Goal: Task Accomplishment & Management: Manage account settings

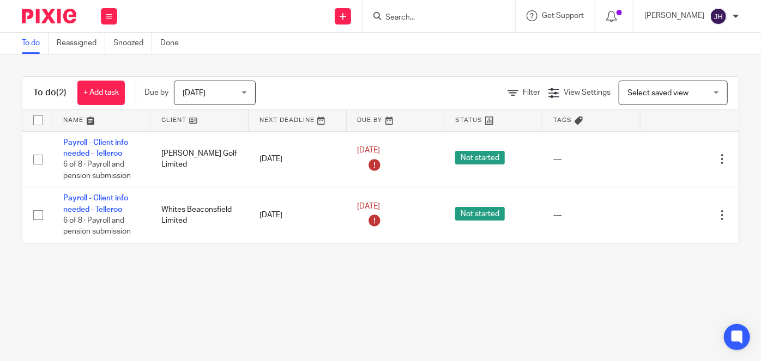
click at [466, 12] on form at bounding box center [442, 16] width 116 height 14
click at [454, 16] on input "Search" at bounding box center [433, 18] width 98 height 10
type input "intel"
click at [461, 44] on link at bounding box center [449, 42] width 135 height 16
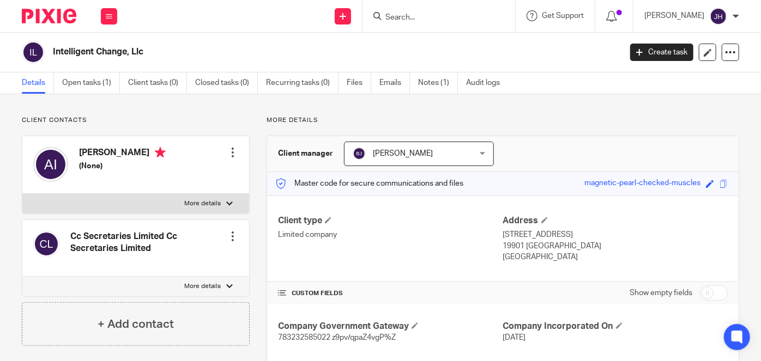
click at [414, 78] on ul "Details Open tasks (1) Client tasks (0) Closed tasks (0) Recurring tasks (0) Fi…" at bounding box center [269, 82] width 494 height 21
click at [422, 81] on link "Notes (1)" at bounding box center [438, 82] width 40 height 21
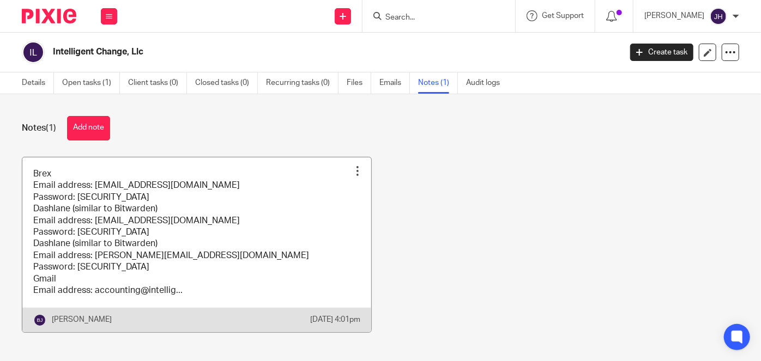
click at [164, 223] on link at bounding box center [196, 244] width 349 height 175
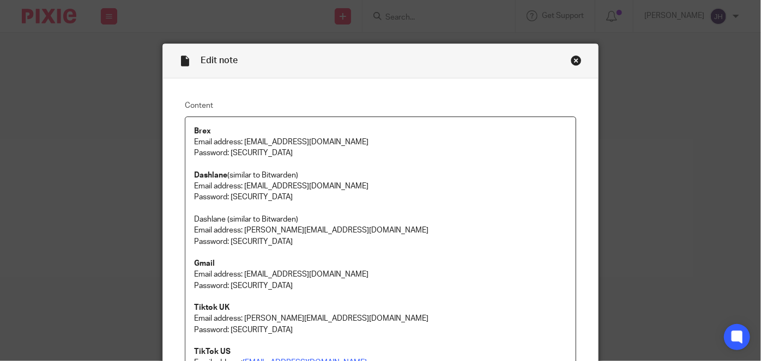
drag, startPoint x: 0, startPoint y: 0, endPoint x: 255, endPoint y: 224, distance: 339.7
click at [255, 225] on p "Email address: richard@abacai.co.uk" at bounding box center [380, 230] width 373 height 11
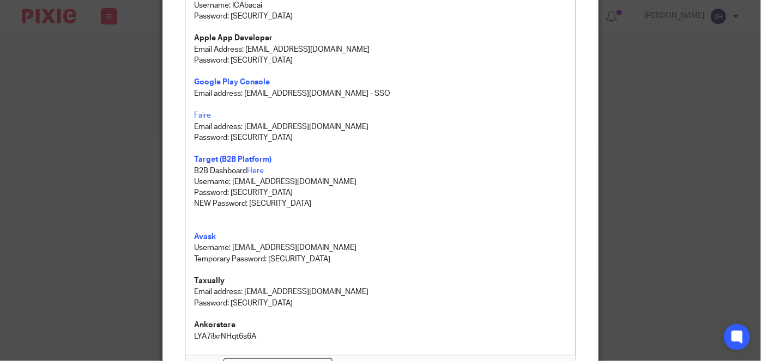
scroll to position [297, 0]
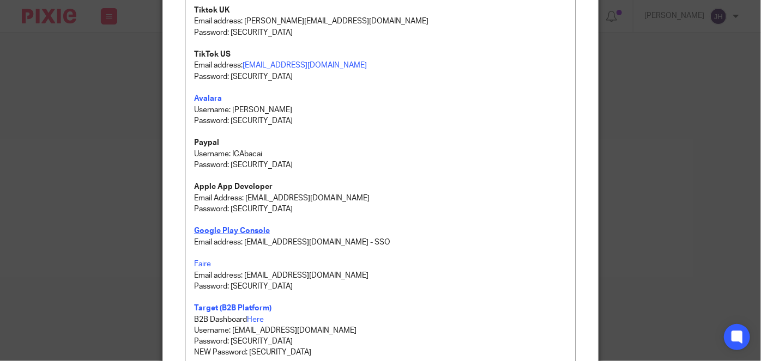
click at [236, 231] on strong "Google Play Console" at bounding box center [232, 231] width 76 height 8
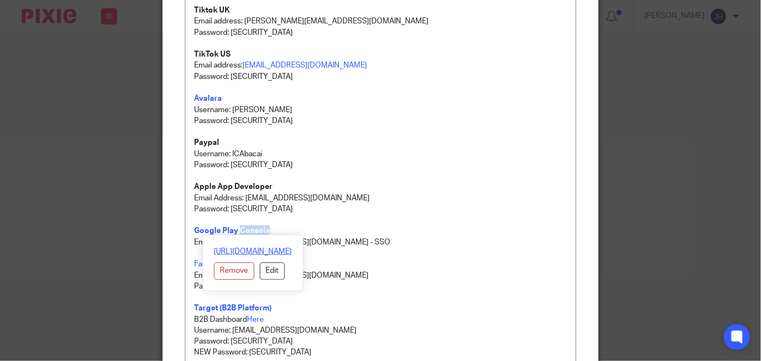
click at [247, 246] on link "https://play.google.com/console/" at bounding box center [253, 251] width 78 height 11
drag, startPoint x: 244, startPoint y: 251, endPoint x: 257, endPoint y: 245, distance: 14.6
click at [244, 251] on link "https://play.google.com/console/" at bounding box center [253, 251] width 78 height 11
click at [401, 210] on p "Password: 8dqGmTm!G8De!75x" at bounding box center [380, 209] width 373 height 11
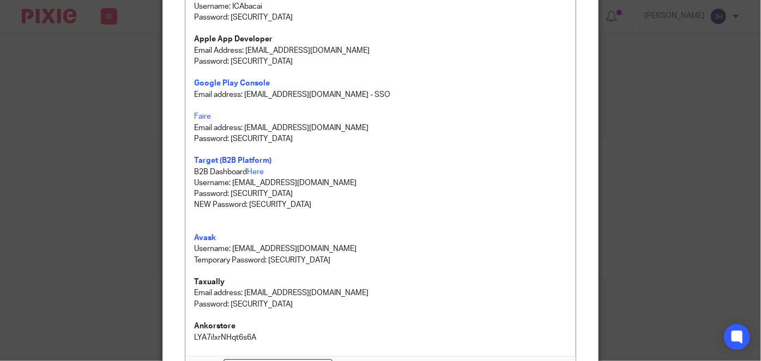
scroll to position [446, 0]
click at [331, 260] on p "Temporary Password: BI[I1iN&11234" at bounding box center [380, 259] width 373 height 11
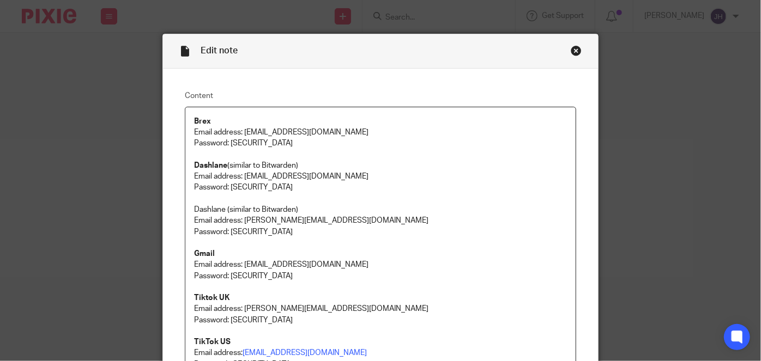
scroll to position [1, 0]
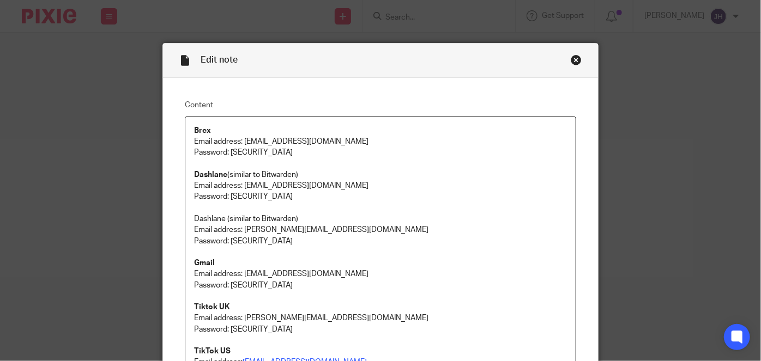
click at [323, 252] on p at bounding box center [380, 252] width 373 height 11
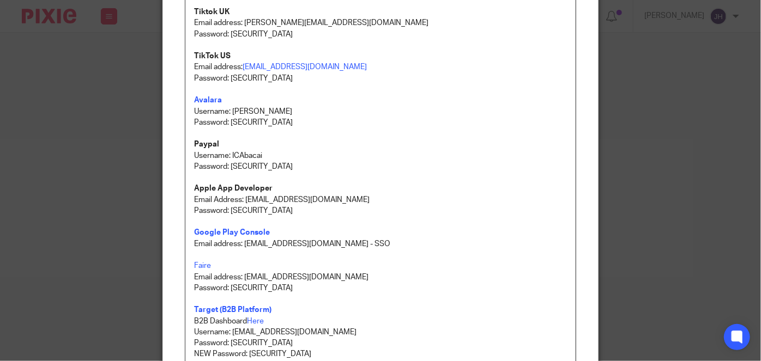
scroll to position [495, 0]
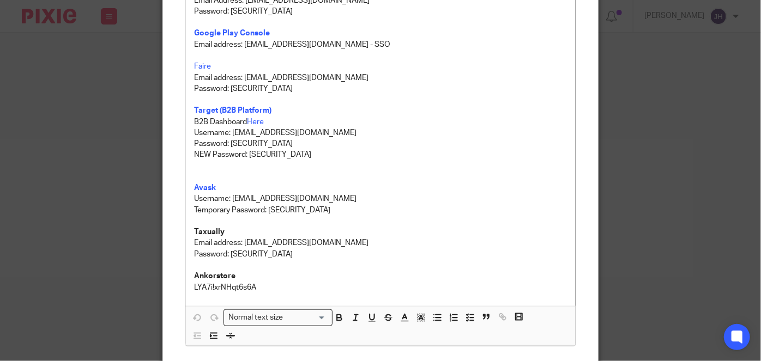
click at [247, 47] on p "Email address: accounting@abacai.co.uk - SSO" at bounding box center [380, 44] width 373 height 11
click at [313, 39] on p "Email address: accounting@abacai.co.uk - SSO" at bounding box center [380, 44] width 373 height 11
drag, startPoint x: 355, startPoint y: 38, endPoint x: 258, endPoint y: 44, distance: 97.1
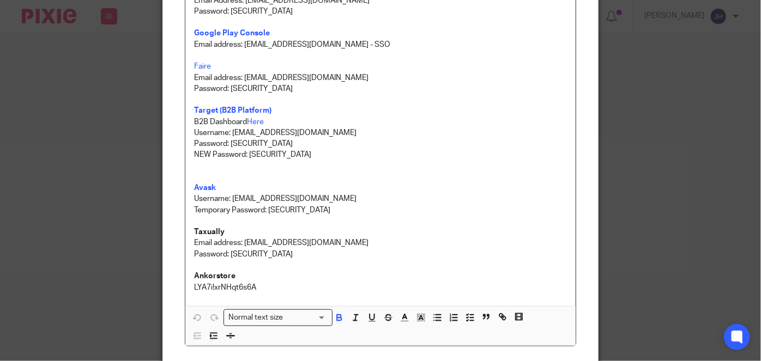
click at [349, 52] on p at bounding box center [380, 55] width 373 height 11
drag, startPoint x: 246, startPoint y: 32, endPoint x: 254, endPoint y: 34, distance: 8.5
click at [246, 32] on strong "Google Play Console" at bounding box center [232, 33] width 76 height 8
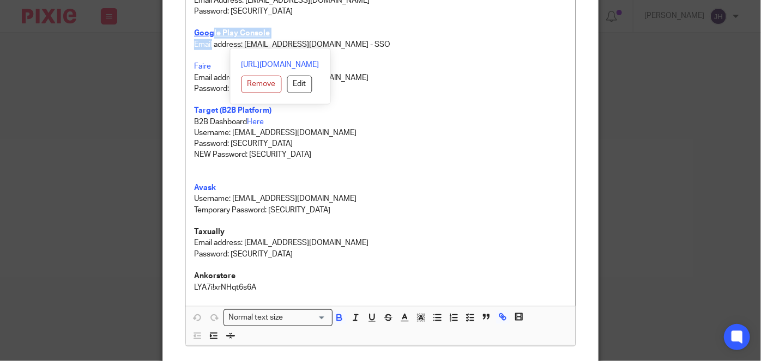
click at [226, 35] on strong "Google Play Console" at bounding box center [232, 33] width 76 height 8
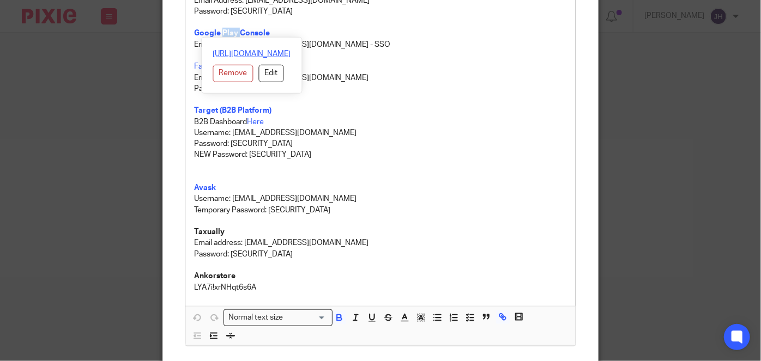
click at [238, 51] on link "https://play.google.com/console/" at bounding box center [252, 53] width 78 height 11
click at [327, 193] on p "Username: accounting@intelligentchange.com" at bounding box center [380, 198] width 373 height 11
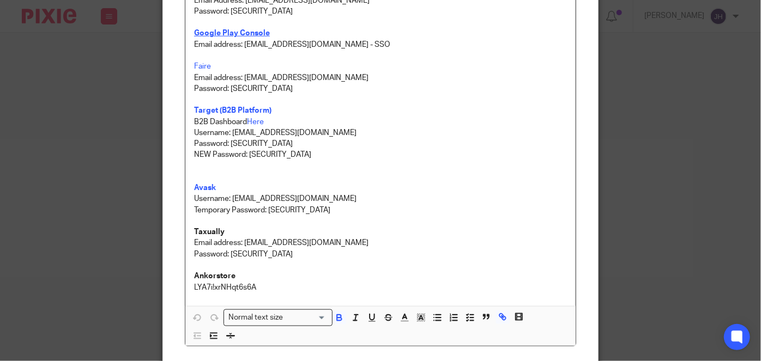
click at [252, 32] on strong "Google Play Console" at bounding box center [232, 33] width 76 height 8
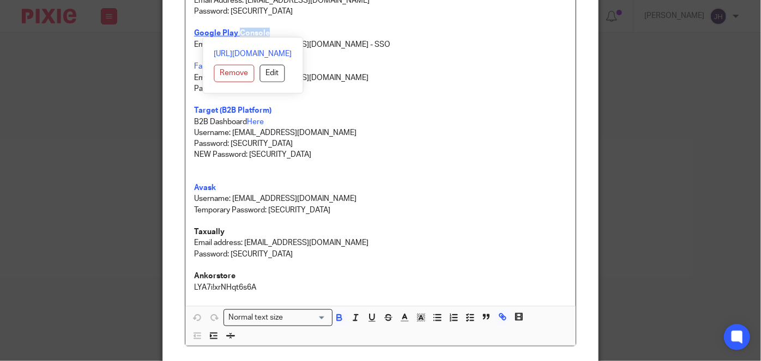
click at [252, 32] on strong "Google Play Console" at bounding box center [232, 33] width 76 height 8
drag, startPoint x: 309, startPoint y: 52, endPoint x: 470, endPoint y: 56, distance: 161.3
click at [203, 52] on div "https://play.google.com/console/ Remove Edit" at bounding box center [253, 65] width 101 height 57
copy link "https://play.google.com/console/"
click at [258, 169] on p "Password: AJTGb9FTsJjA#q8e NEW Password: KiuknUc70ztPfL#$ Avask" at bounding box center [380, 165] width 373 height 55
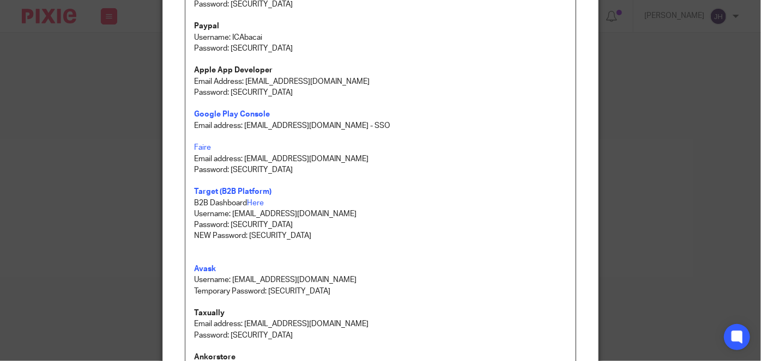
scroll to position [396, 0]
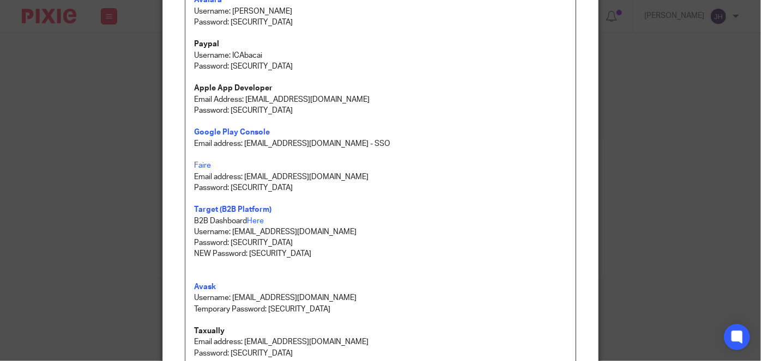
click at [237, 155] on p at bounding box center [380, 154] width 373 height 11
click at [256, 144] on p "Email address: accounting@abacai.co.uk - SSO" at bounding box center [380, 143] width 373 height 11
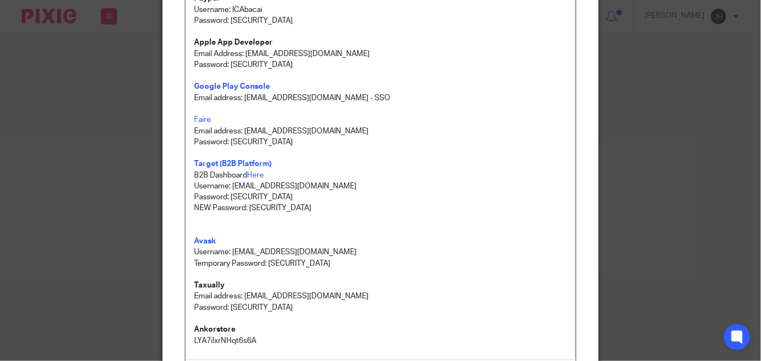
scroll to position [590, 0]
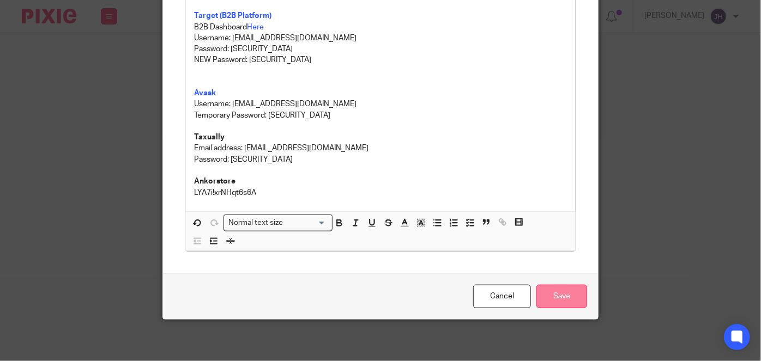
click at [567, 289] on input "Save" at bounding box center [561, 296] width 51 height 23
